Goal: Task Accomplishment & Management: Manage account settings

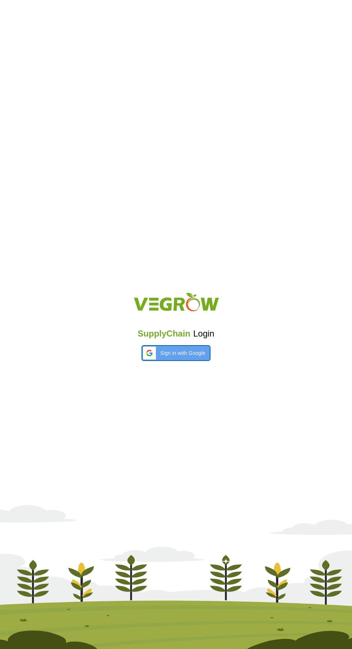
click at [180, 350] on span "Sign in with Google" at bounding box center [182, 354] width 45 height 8
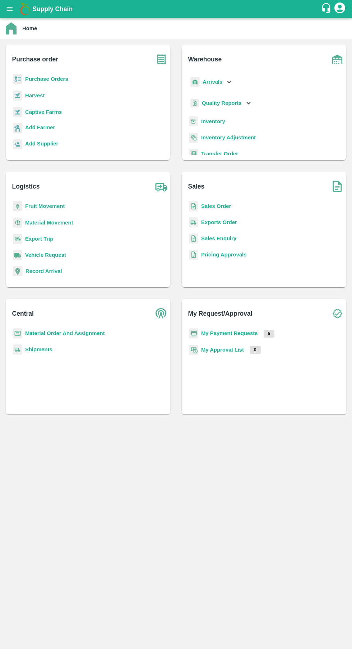
click at [225, 331] on b "My Payment Requests" at bounding box center [229, 334] width 57 height 6
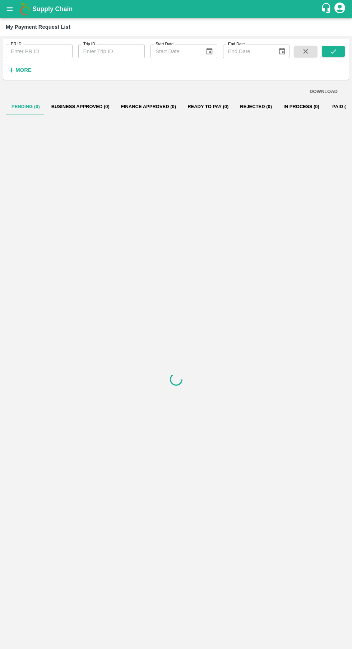
click at [20, 68] on strong "More" at bounding box center [23, 70] width 16 height 6
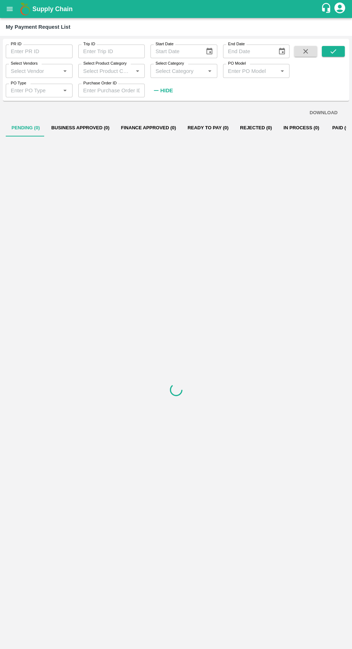
click at [36, 68] on input "Select Vendors" at bounding box center [33, 70] width 51 height 9
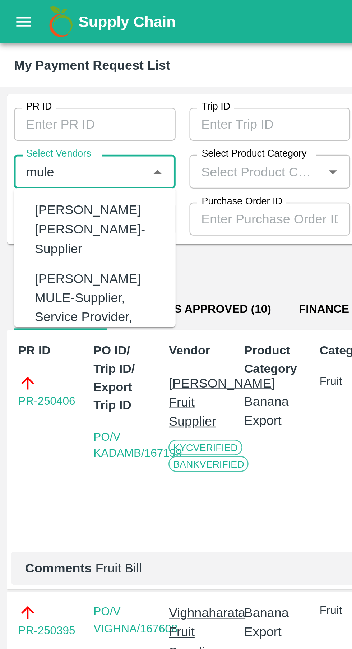
click at [41, 119] on div "[PERSON_NAME] MULE-Supplier, Service Provider, Transporter" at bounding box center [40, 127] width 52 height 32
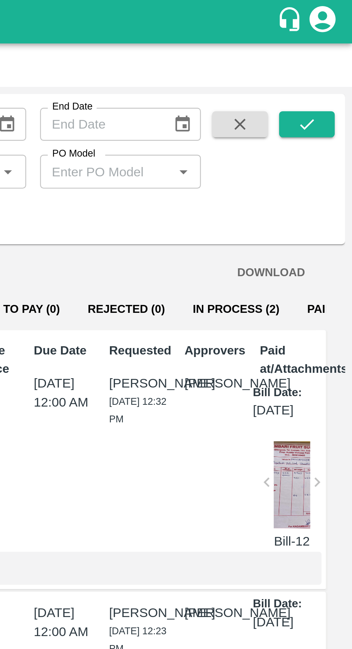
type input "[PERSON_NAME] MULE-Supplier, Service Provider, Transporter"
click at [332, 48] on icon "submit" at bounding box center [333, 51] width 8 height 8
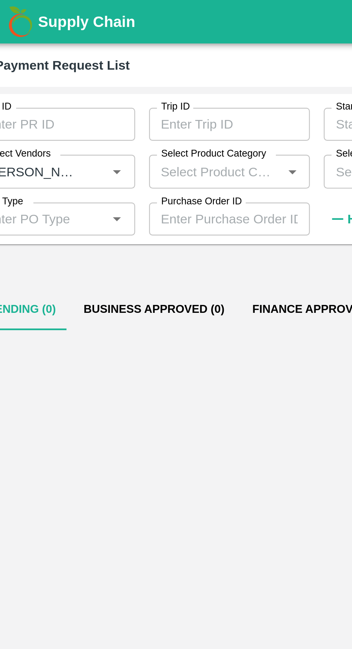
click at [134, 125] on button "Finance Approved (3)" at bounding box center [148, 127] width 66 height 17
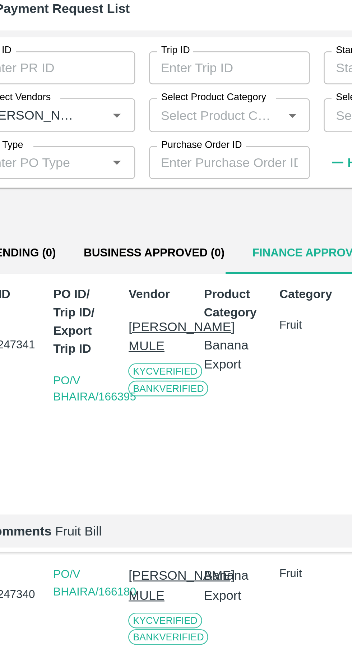
scroll to position [0, 5]
